Goal: Task Accomplishment & Management: Complete application form

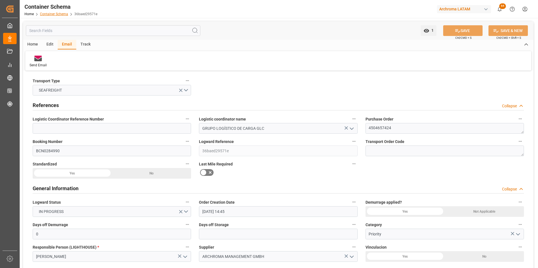
click at [44, 13] on link "Container Schema" at bounding box center [54, 14] width 28 height 4
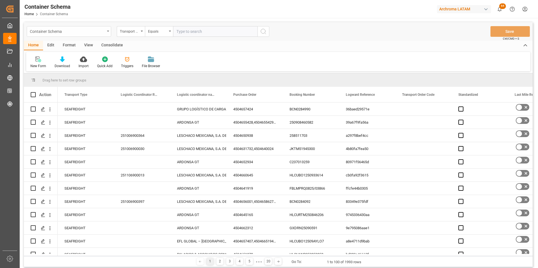
click at [104, 34] on div "Container Schema" at bounding box center [67, 31] width 75 height 7
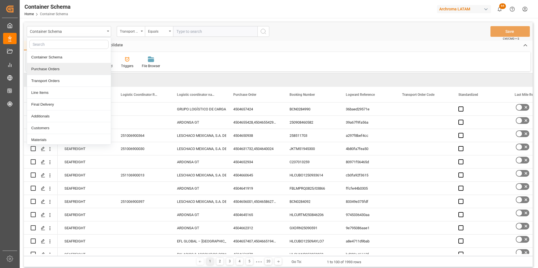
click at [45, 71] on div "Purchase Orders" at bounding box center [69, 69] width 84 height 12
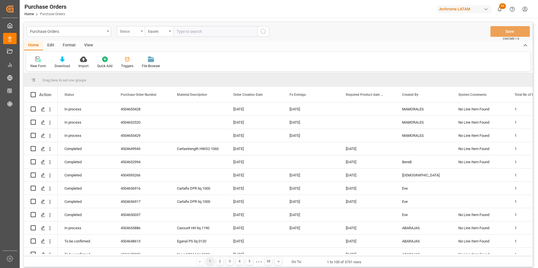
click at [136, 32] on div "Status" at bounding box center [129, 31] width 19 height 6
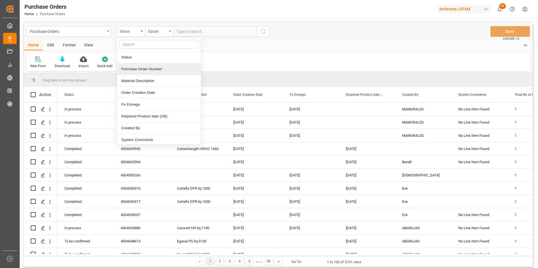
click at [147, 68] on div "Purchase Order Number" at bounding box center [159, 69] width 84 height 12
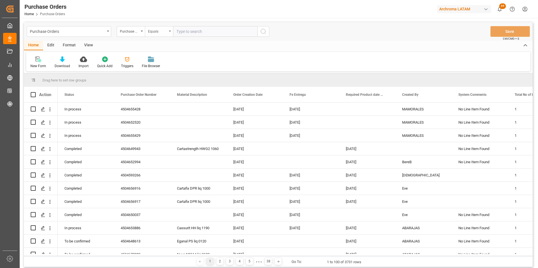
click at [157, 29] on div "Equals" at bounding box center [157, 31] width 19 height 6
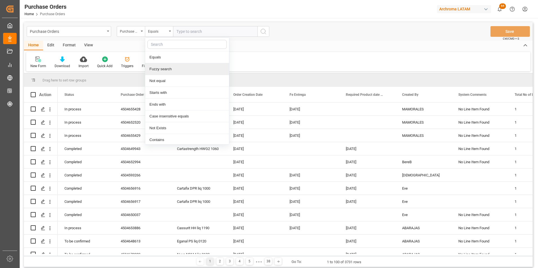
click at [170, 65] on div "Fuzzy search" at bounding box center [187, 69] width 84 height 12
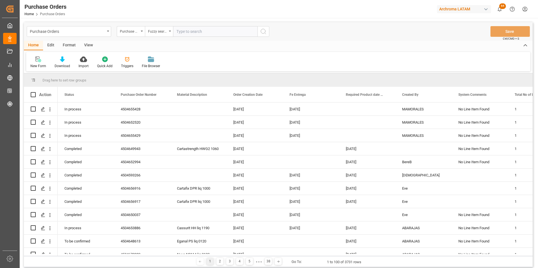
click at [195, 31] on input "text" at bounding box center [215, 31] width 84 height 11
click at [207, 28] on input "text" at bounding box center [215, 31] width 84 height 11
paste input "4504658015, 4504668648, 4504669335"
click at [200, 33] on input "4504658015, 4504668648, 4504669335" at bounding box center [215, 31] width 84 height 11
click at [223, 32] on input "4504658015,4504668648, 4504669335" at bounding box center [215, 31] width 84 height 11
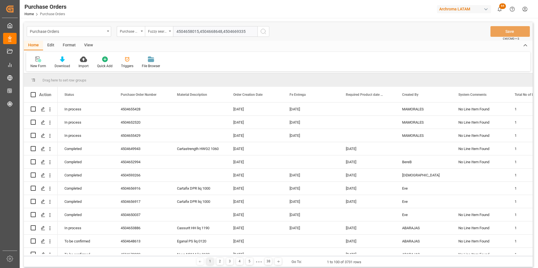
click at [252, 33] on input "4504658015,4504668648,4504669335" at bounding box center [215, 31] width 84 height 11
type input "4504658015,4504668648,4504669335"
click at [262, 32] on icon "search button" at bounding box center [263, 31] width 7 height 7
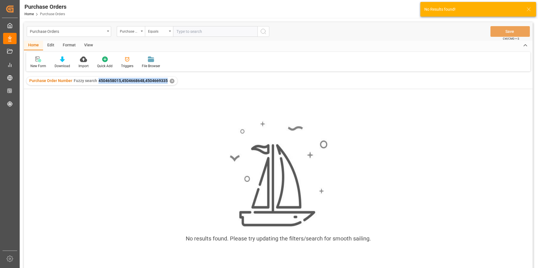
drag, startPoint x: 98, startPoint y: 81, endPoint x: 167, endPoint y: 86, distance: 69.1
click at [167, 86] on div "Purchase Order Number Fuzzy search 4504658015,4504668648,4504669335 ✕" at bounding box center [278, 81] width 509 height 16
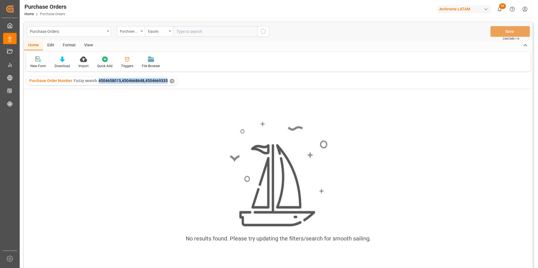
copy span "4504658015,4504668648,4504669335"
click at [170, 82] on div "✕" at bounding box center [172, 81] width 5 height 5
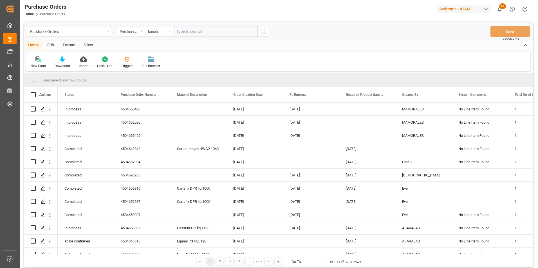
click at [167, 32] on div "Equals" at bounding box center [157, 31] width 19 height 6
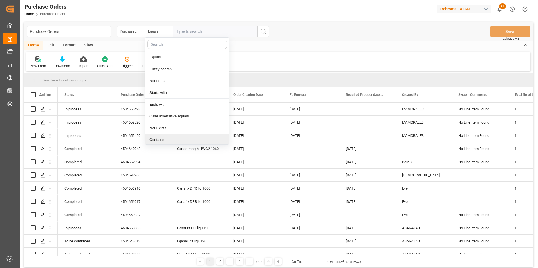
click at [165, 139] on div "Contains" at bounding box center [187, 140] width 84 height 12
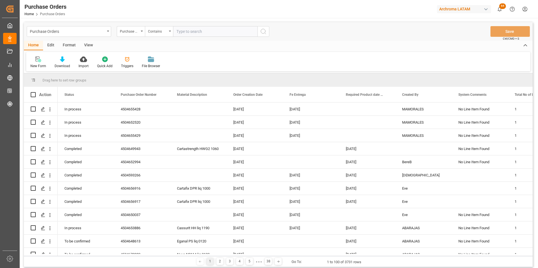
click at [197, 31] on input "text" at bounding box center [215, 31] width 84 height 11
paste input "4504658015,4504668648,4504669335"
type input "4504658015,4504668648,4504669335"
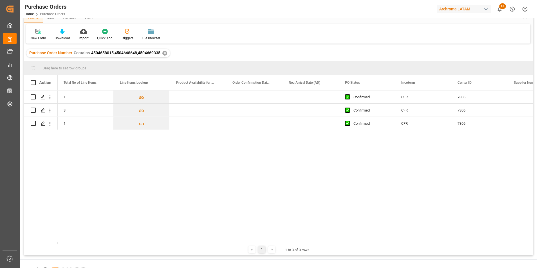
scroll to position [27, 0]
click at [261, 97] on div "Press SPACE to select this row." at bounding box center [254, 97] width 56 height 13
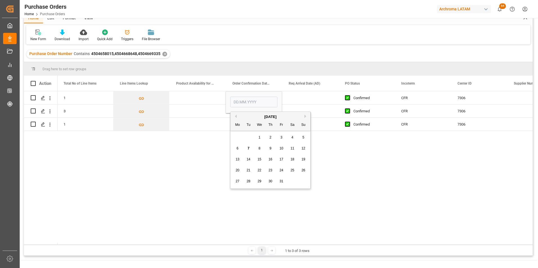
click at [237, 182] on span "27" at bounding box center [238, 182] width 4 height 4
type input "[DATE]"
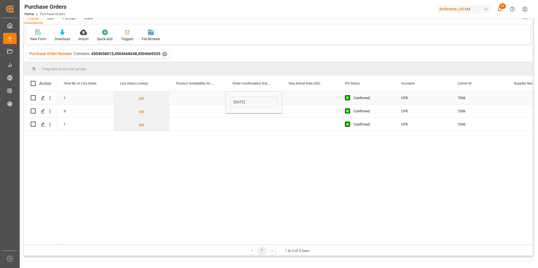
click at [298, 100] on div "Press SPACE to select this row." at bounding box center [310, 97] width 56 height 13
click at [300, 99] on div "Press SPACE to select this row." at bounding box center [310, 97] width 56 height 13
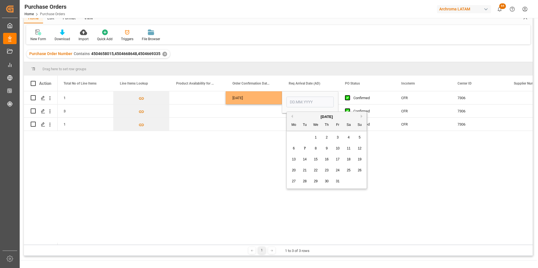
click at [362, 118] on button "Next Month" at bounding box center [362, 116] width 3 height 3
click at [293, 138] on span "1" at bounding box center [294, 138] width 2 height 4
type input "[DATE]"
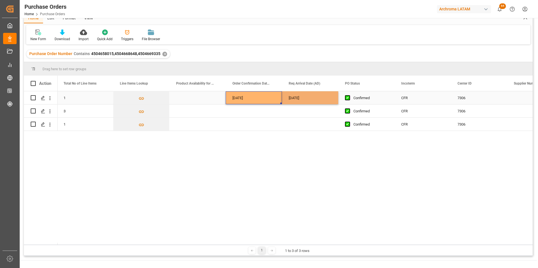
click at [253, 99] on div "[DATE]" at bounding box center [254, 97] width 56 height 13
drag, startPoint x: 281, startPoint y: 104, endPoint x: 277, endPoint y: 122, distance: 19.0
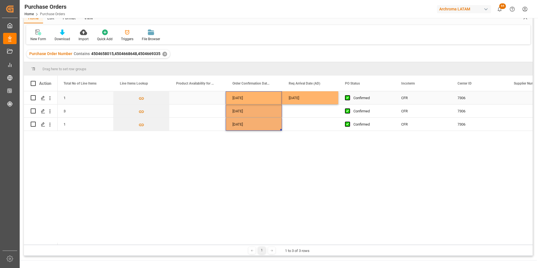
click at [324, 97] on div "[DATE]" at bounding box center [310, 97] width 56 height 13
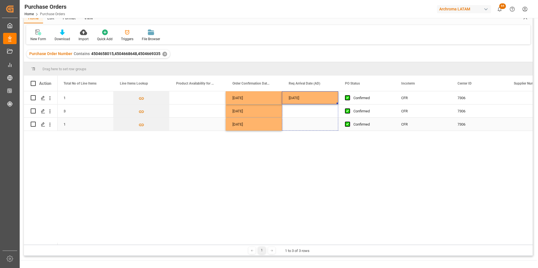
drag, startPoint x: 337, startPoint y: 104, endPoint x: 334, endPoint y: 121, distance: 17.9
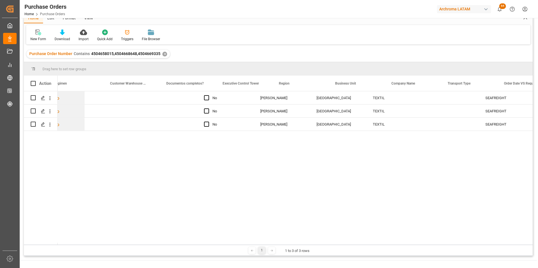
scroll to position [0, 1233]
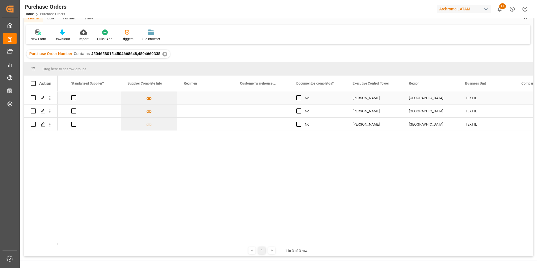
click at [200, 97] on div "Press SPACE to select this row." at bounding box center [205, 97] width 56 height 13
click at [222, 98] on icon "open menu" at bounding box center [223, 101] width 7 height 7
click at [212, 134] on div "Definitivo" at bounding box center [205, 137] width 47 height 20
type input "Definitivo"
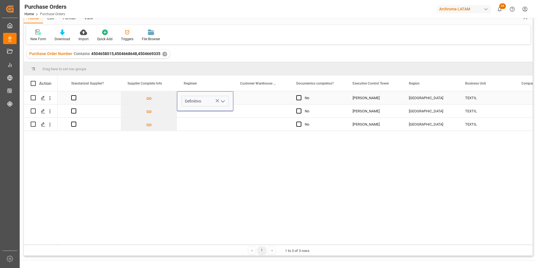
click at [257, 98] on div "Press SPACE to select this row." at bounding box center [261, 97] width 56 height 13
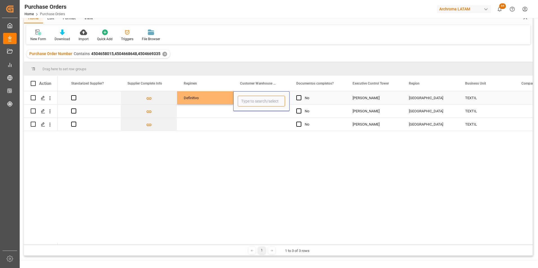
click at [275, 102] on input "Press SPACE to select this row." at bounding box center [261, 101] width 47 height 11
click at [279, 102] on input "Press SPACE to select this row." at bounding box center [261, 101] width 47 height 11
type input "i"
click at [265, 115] on div "IDEA [GEOGRAPHIC_DATA]" at bounding box center [263, 118] width 50 height 20
type input "IDEA [GEOGRAPHIC_DATA]"
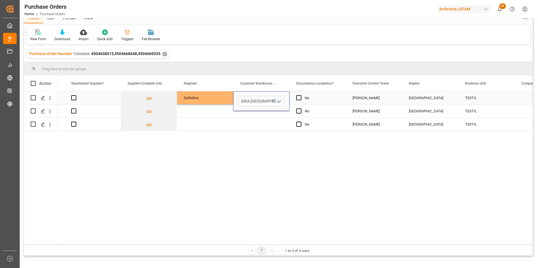
click at [210, 100] on div "Definitivo" at bounding box center [205, 98] width 43 height 13
drag, startPoint x: 232, startPoint y: 103, endPoint x: 230, endPoint y: 120, distance: 16.7
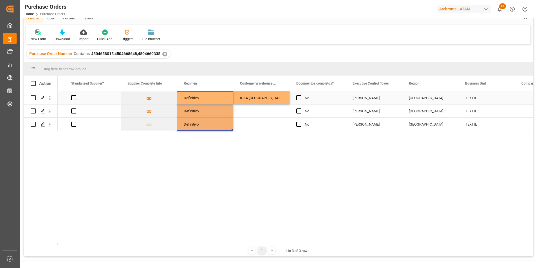
click at [257, 99] on div "IDEA [GEOGRAPHIC_DATA]" at bounding box center [261, 97] width 56 height 13
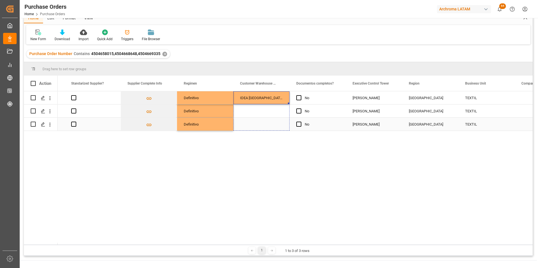
drag, startPoint x: 289, startPoint y: 103, endPoint x: 286, endPoint y: 120, distance: 16.6
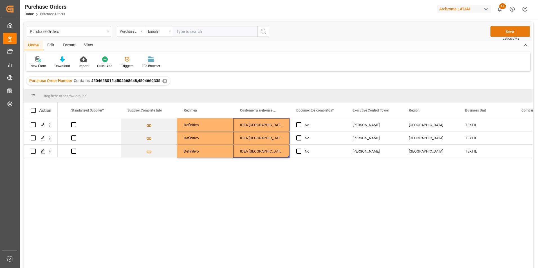
click at [515, 34] on button "Save" at bounding box center [510, 31] width 39 height 11
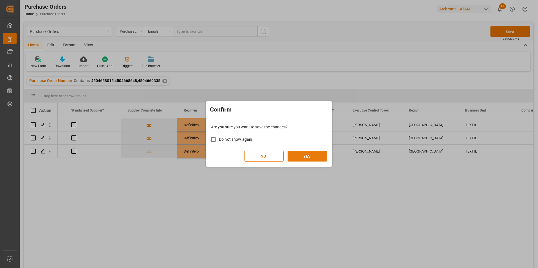
click at [318, 153] on button "YES" at bounding box center [307, 156] width 39 height 11
